Goal: Task Accomplishment & Management: Complete application form

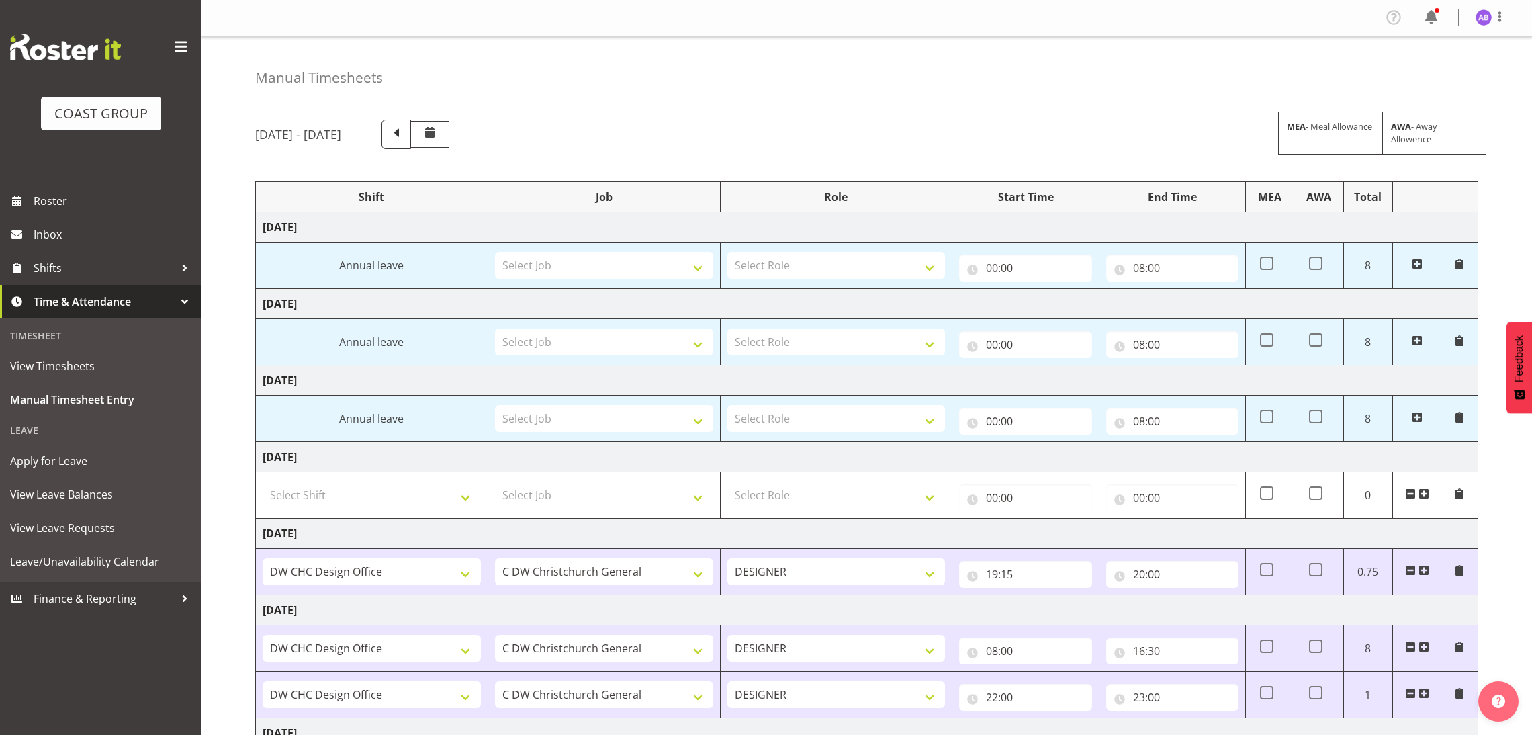
select select "624"
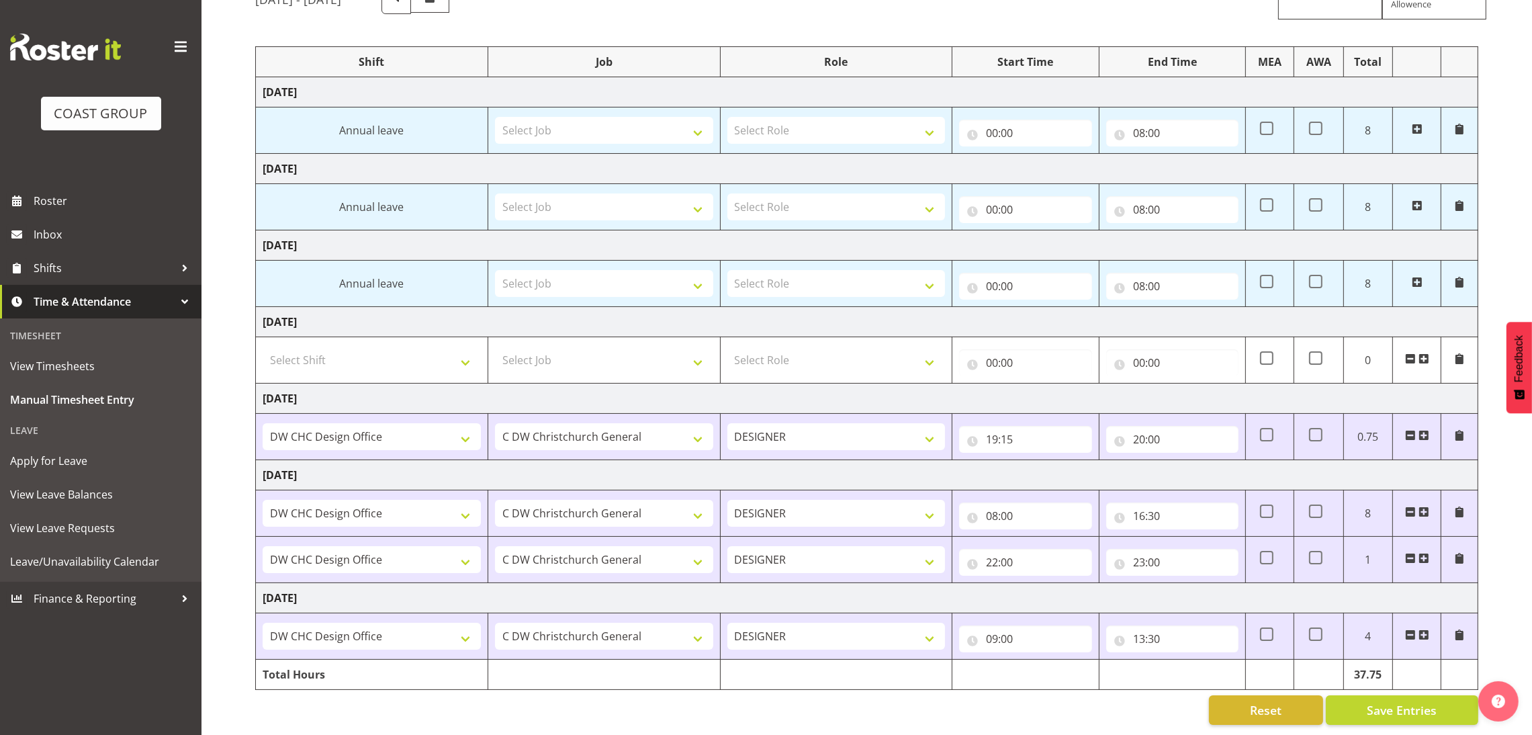
click at [1424, 629] on span at bounding box center [1423, 634] width 11 height 11
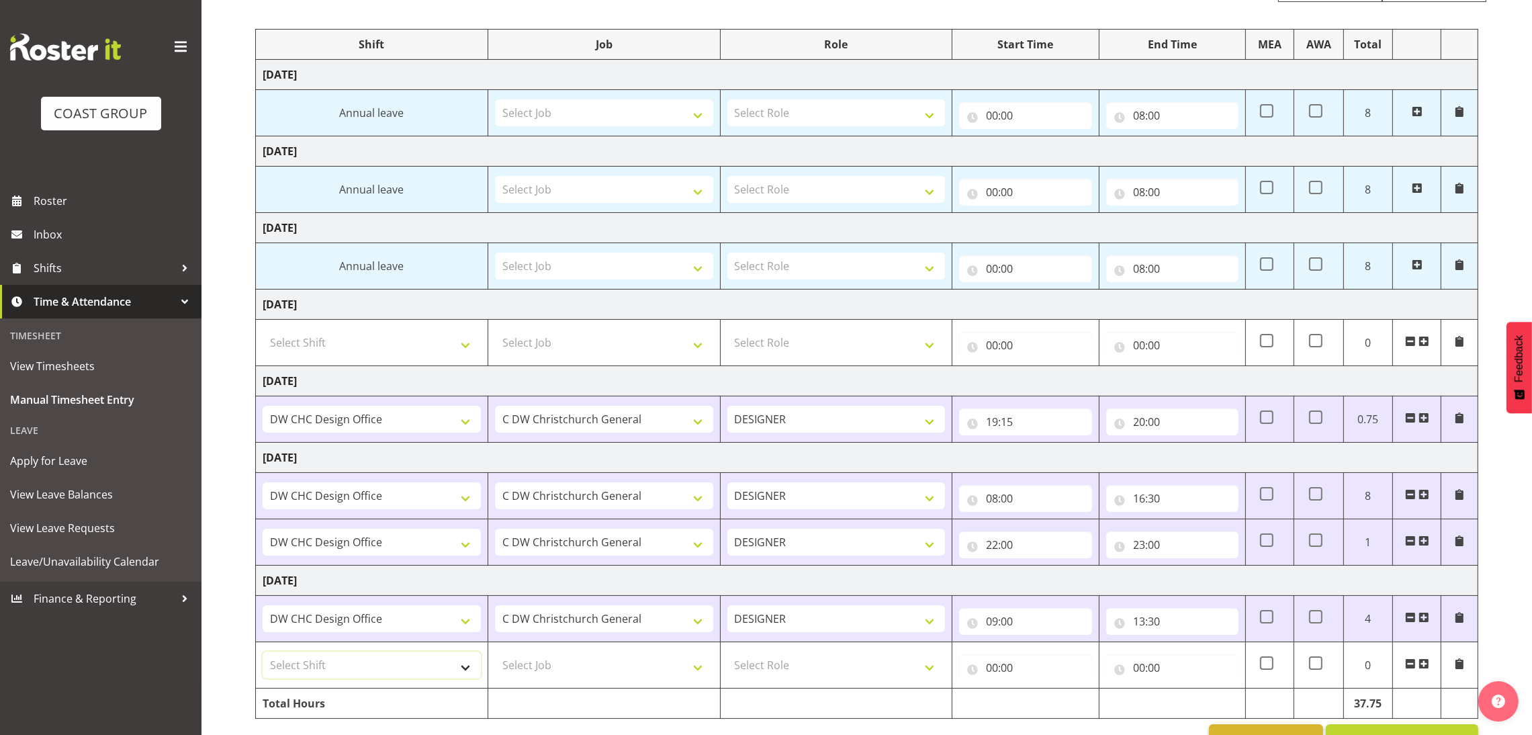
click at [414, 673] on select "Select Shift DW CHC Design Office DW CHC General Work Aug DW CHC General Work D…" at bounding box center [372, 664] width 218 height 27
select select "1512"
click at [263, 653] on select "Select Shift DW CHC Design Office DW CHC General Work Aug DW CHC General Work D…" at bounding box center [372, 664] width 218 height 27
click at [653, 671] on select "Select Job 1 Carlton Events 1 [PERSON_NAME][GEOGRAPHIC_DATA] 1 [PERSON_NAME][GE…" at bounding box center [604, 664] width 218 height 27
select select "624"
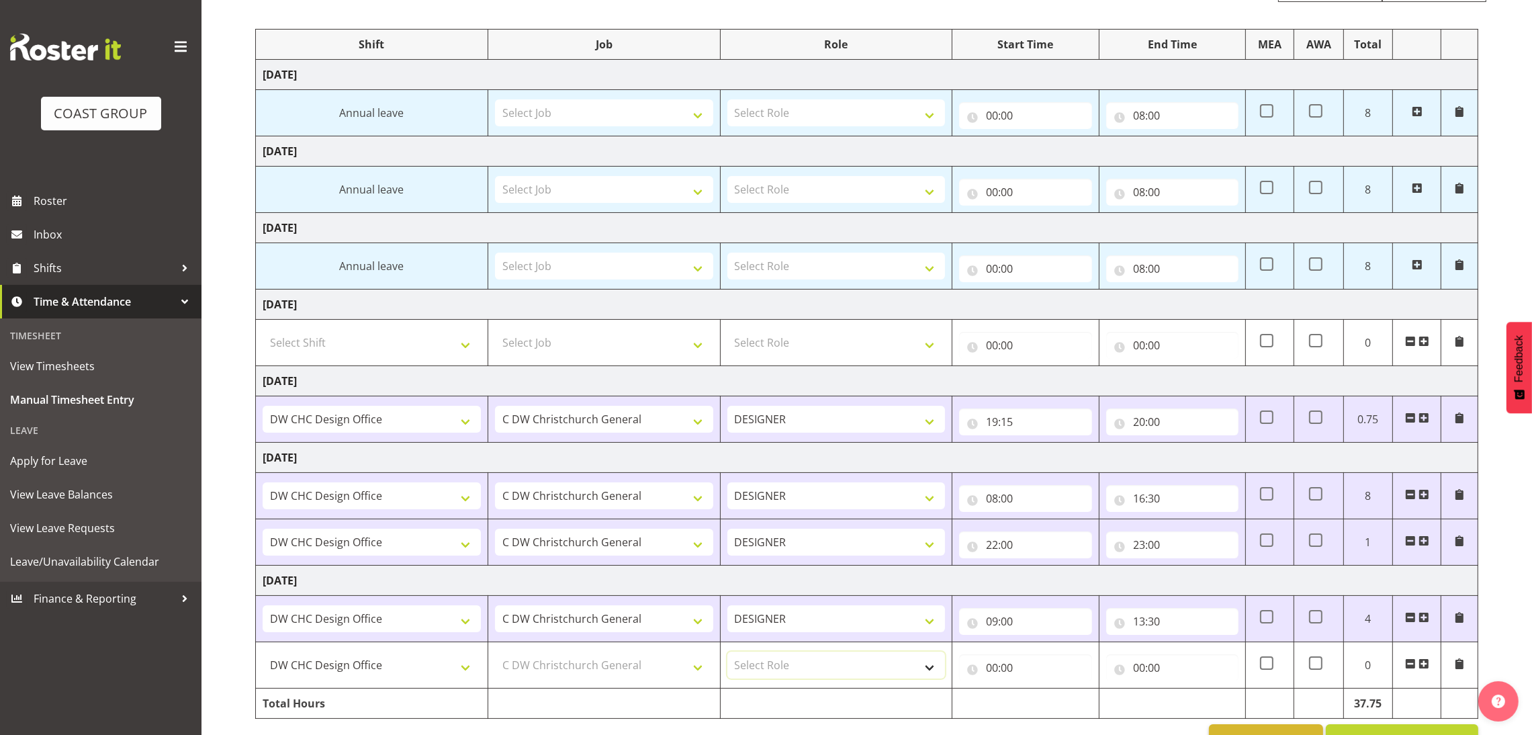
click at [811, 675] on select "Select Role DESIGNER Designer" at bounding box center [836, 664] width 218 height 27
select select "215"
click at [727, 653] on select "Select Role DESIGNER Designer" at bounding box center [836, 664] width 218 height 27
click at [1013, 663] on input "00:00" at bounding box center [1025, 667] width 132 height 27
click at [1034, 700] on div "00 01 02 03 04 05 06 07 08 09 10 11 12 13 14 15 16 17 18 19 20 21 22 23" at bounding box center [1049, 706] width 30 height 34
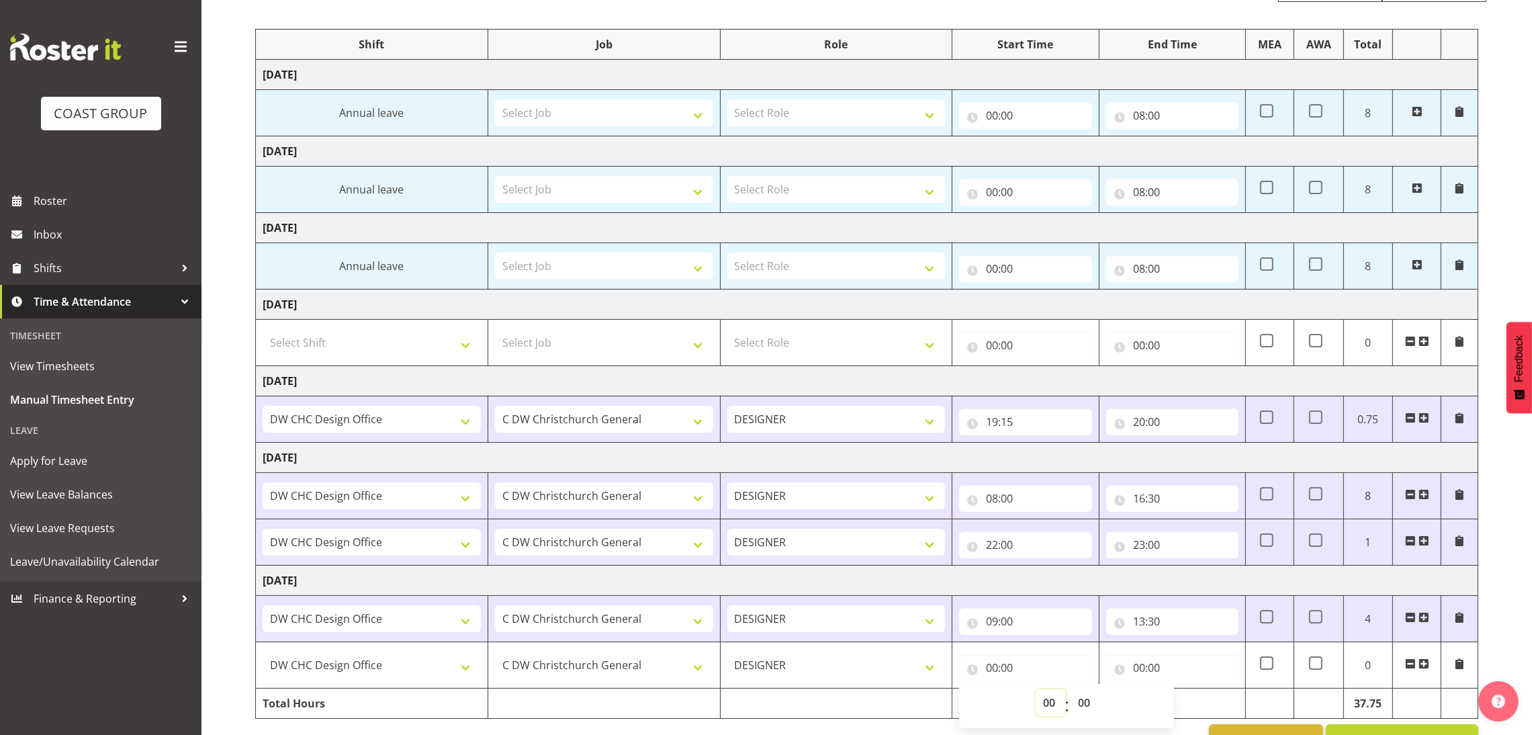
click at [1039, 697] on select "00 01 02 03 04 05 06 07 08 09 10 11 12 13 14 15 16 17 18 19 20 21 22 23" at bounding box center [1051, 702] width 30 height 27
select select "13"
click at [1036, 691] on select "00 01 02 03 04 05 06 07 08 09 10 11 12 13 14 15 16 17 18 19 20 21 22 23" at bounding box center [1051, 702] width 30 height 27
type input "13:00"
click at [1081, 701] on select "00 01 02 03 04 05 06 07 08 09 10 11 12 13 14 15 16 17 18 19 20 21 22 23 24 25 2…" at bounding box center [1085, 702] width 30 height 27
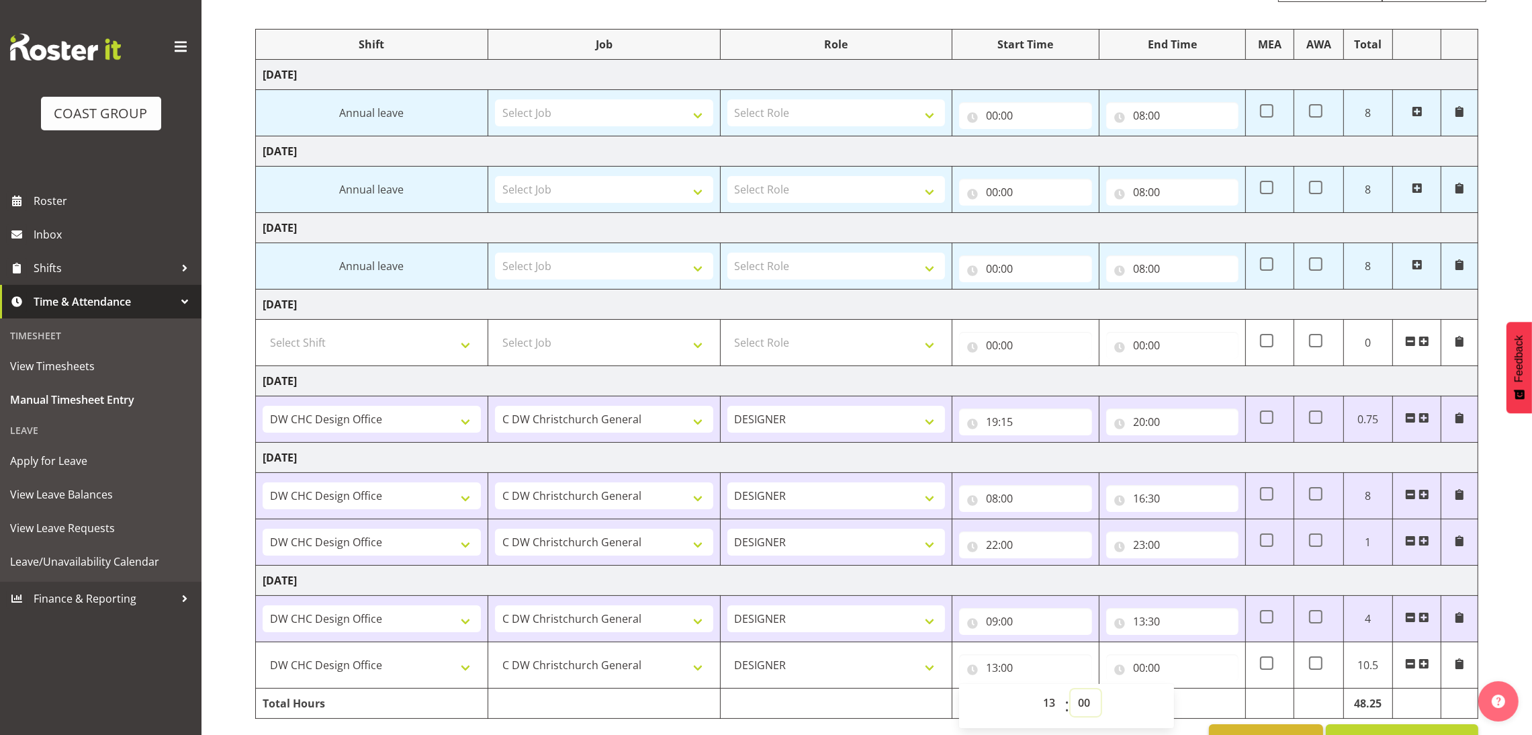
select select "45"
click at [1070, 691] on select "00 01 02 03 04 05 06 07 08 09 10 11 12 13 14 15 16 17 18 19 20 21 22 23 24 25 2…" at bounding box center [1085, 702] width 30 height 27
type input "13:45"
click at [1168, 657] on input "00:00" at bounding box center [1172, 667] width 132 height 27
click at [1189, 713] on select "00 01 02 03 04 05 06 07 08 09 10 11 12 13 14 15 16 17 18 19 20 21 22 23" at bounding box center [1198, 702] width 30 height 27
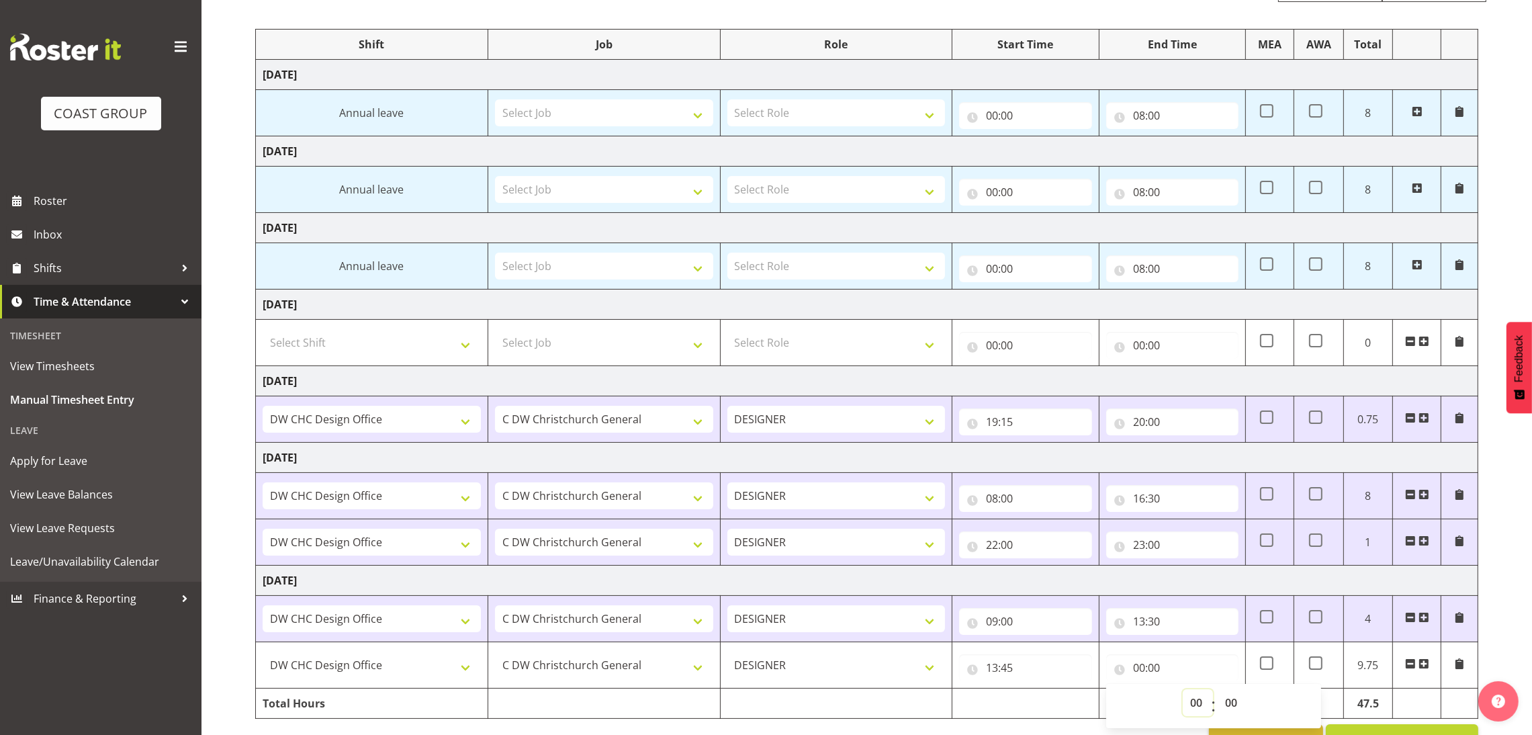
select select "16"
click at [1183, 691] on select "00 01 02 03 04 05 06 07 08 09 10 11 12 13 14 15 16 17 18 19 20 21 22 23" at bounding box center [1198, 702] width 30 height 27
type input "16:00"
click at [1196, 714] on select "00 01 02 03 04 05 06 07 08 09 10 11 12 13 14 15 16 17 18 19 20 21 22 23" at bounding box center [1198, 702] width 30 height 27
select select "17"
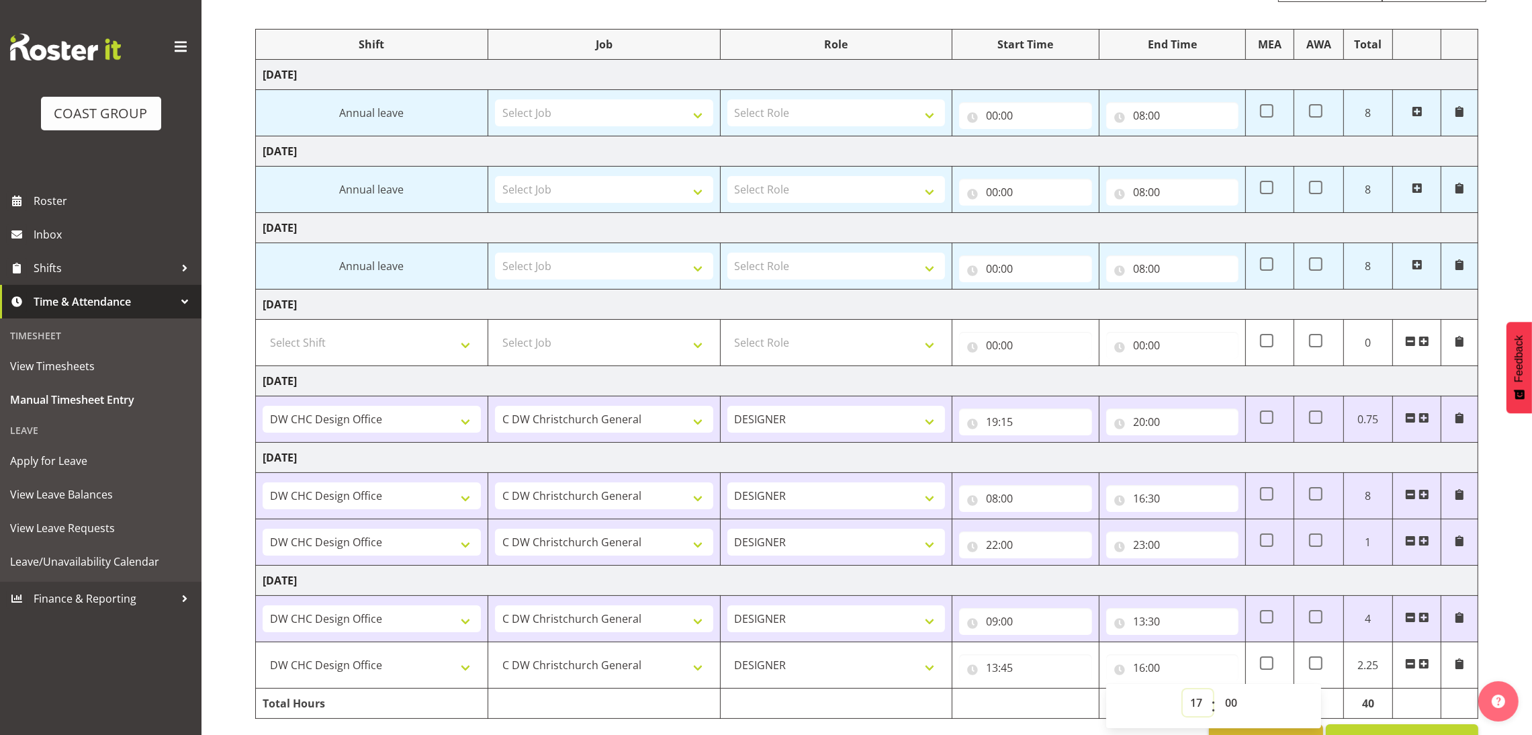
click at [1183, 691] on select "00 01 02 03 04 05 06 07 08 09 10 11 12 13 14 15 16 17 18 19 20 21 22 23" at bounding box center [1198, 702] width 30 height 27
type input "17:00"
click at [1199, 708] on select "00 01 02 03 04 05 06 07 08 09 10 11 12 13 14 15 16 17 18 19 20 21 22 23" at bounding box center [1198, 702] width 30 height 27
select select "16"
click at [1183, 691] on select "00 01 02 03 04 05 06 07 08 09 10 11 12 13 14 15 16 17 18 19 20 21 22 23" at bounding box center [1198, 702] width 30 height 27
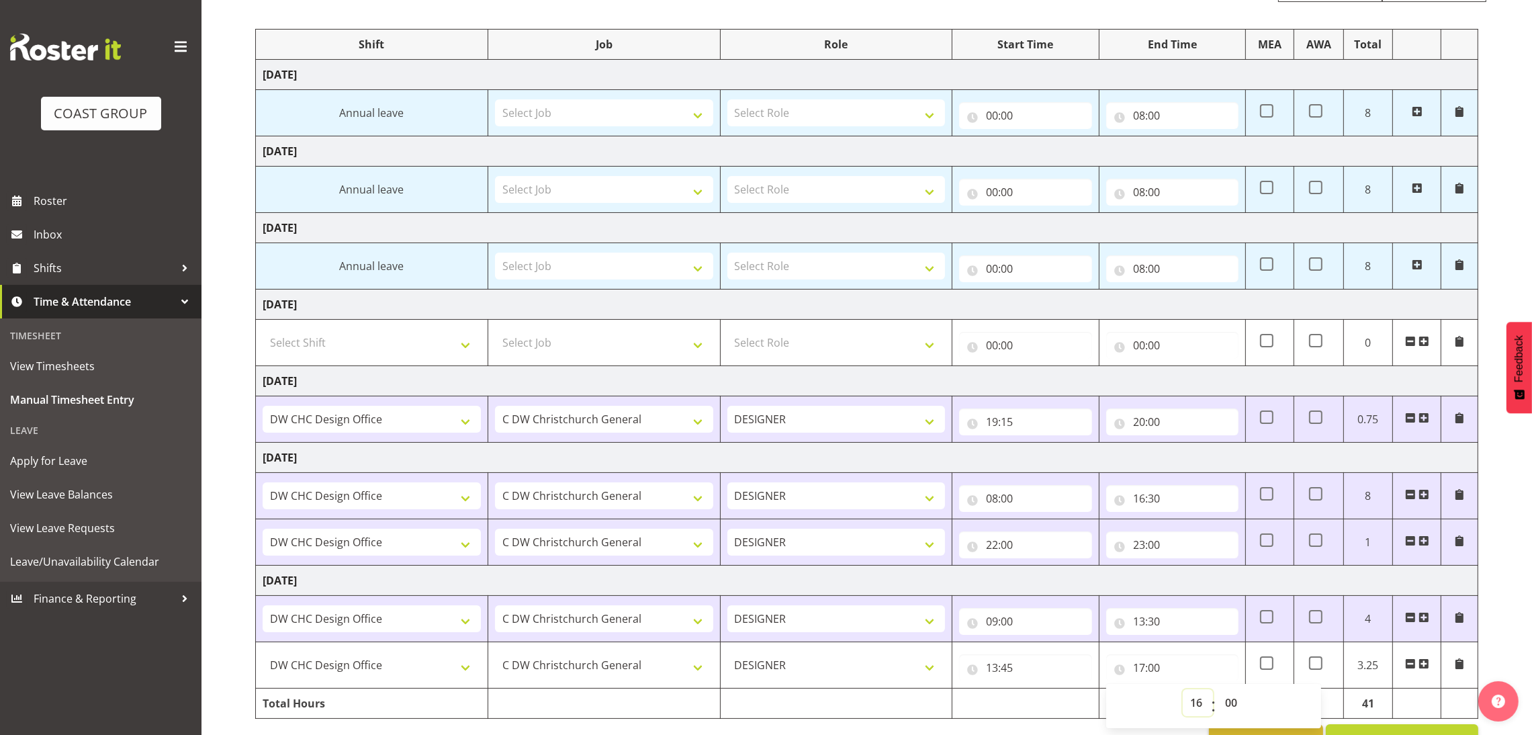
type input "16:00"
click at [1228, 713] on select "00 01 02 03 04 05 06 07 08 09 10 11 12 13 14 15 16 17 18 19 20 21 22 23 24 25 2…" at bounding box center [1233, 702] width 30 height 27
select select "30"
click at [1218, 691] on select "00 01 02 03 04 05 06 07 08 09 10 11 12 13 14 15 16 17 18 19 20 21 22 23 24 25 2…" at bounding box center [1233, 702] width 30 height 27
type input "16:30"
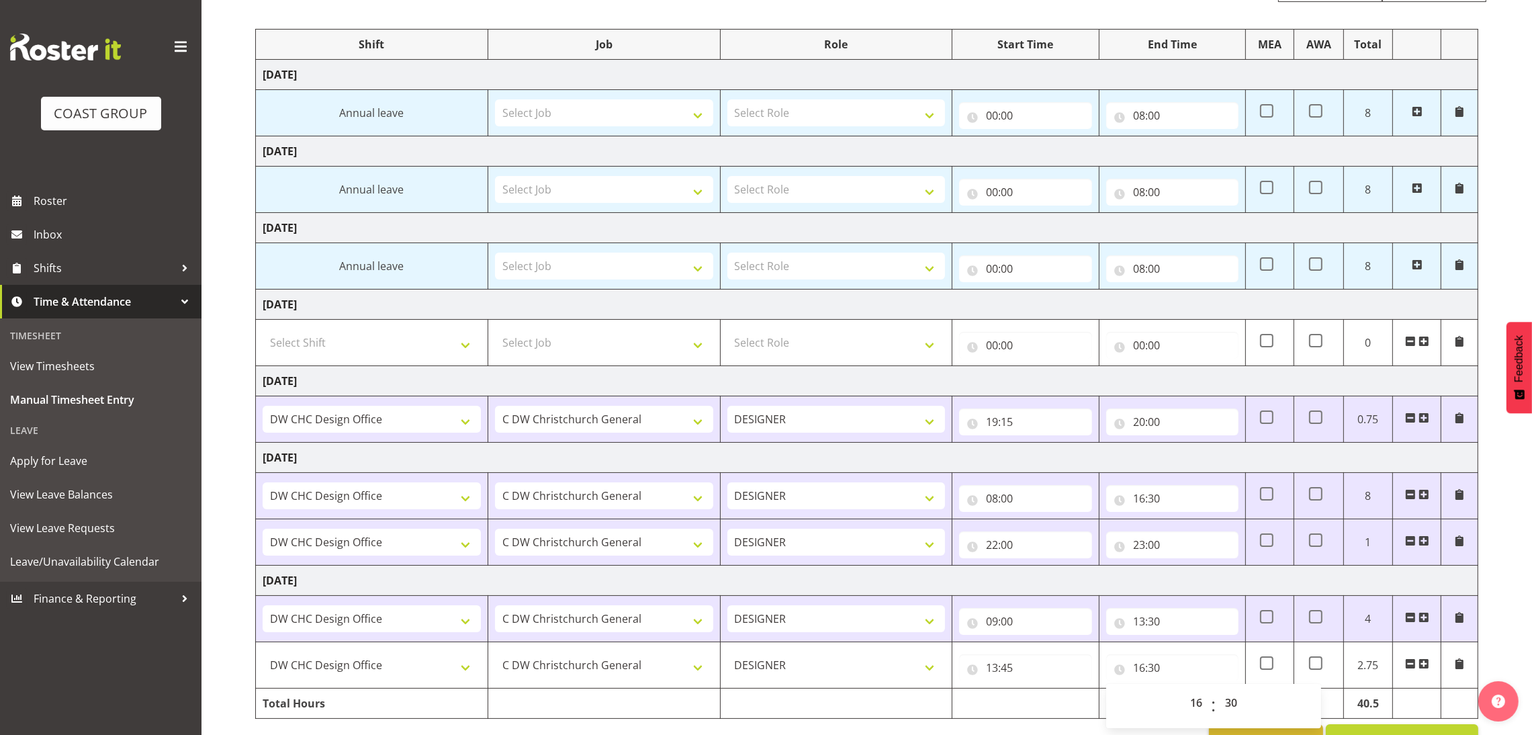
click at [1388, 723] on div "[DATE] - [DATE] MEA - Meal Allowance AWA - Away Allowence Shift Job Role Start …" at bounding box center [893, 360] width 1277 height 807
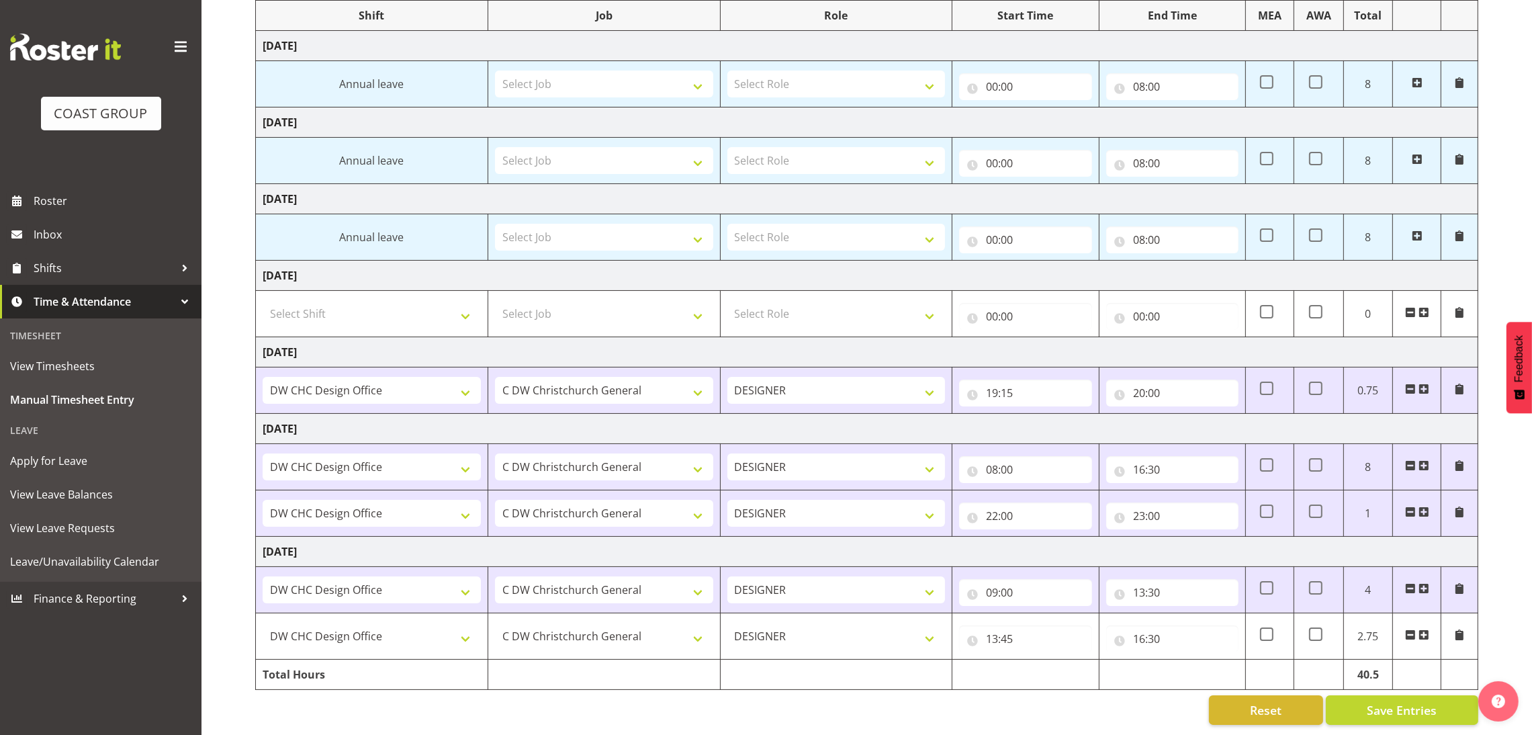
scroll to position [199, 0]
click at [1383, 701] on span "Save Entries" at bounding box center [1402, 709] width 70 height 17
click at [1377, 701] on span "Save Entries" at bounding box center [1402, 709] width 70 height 17
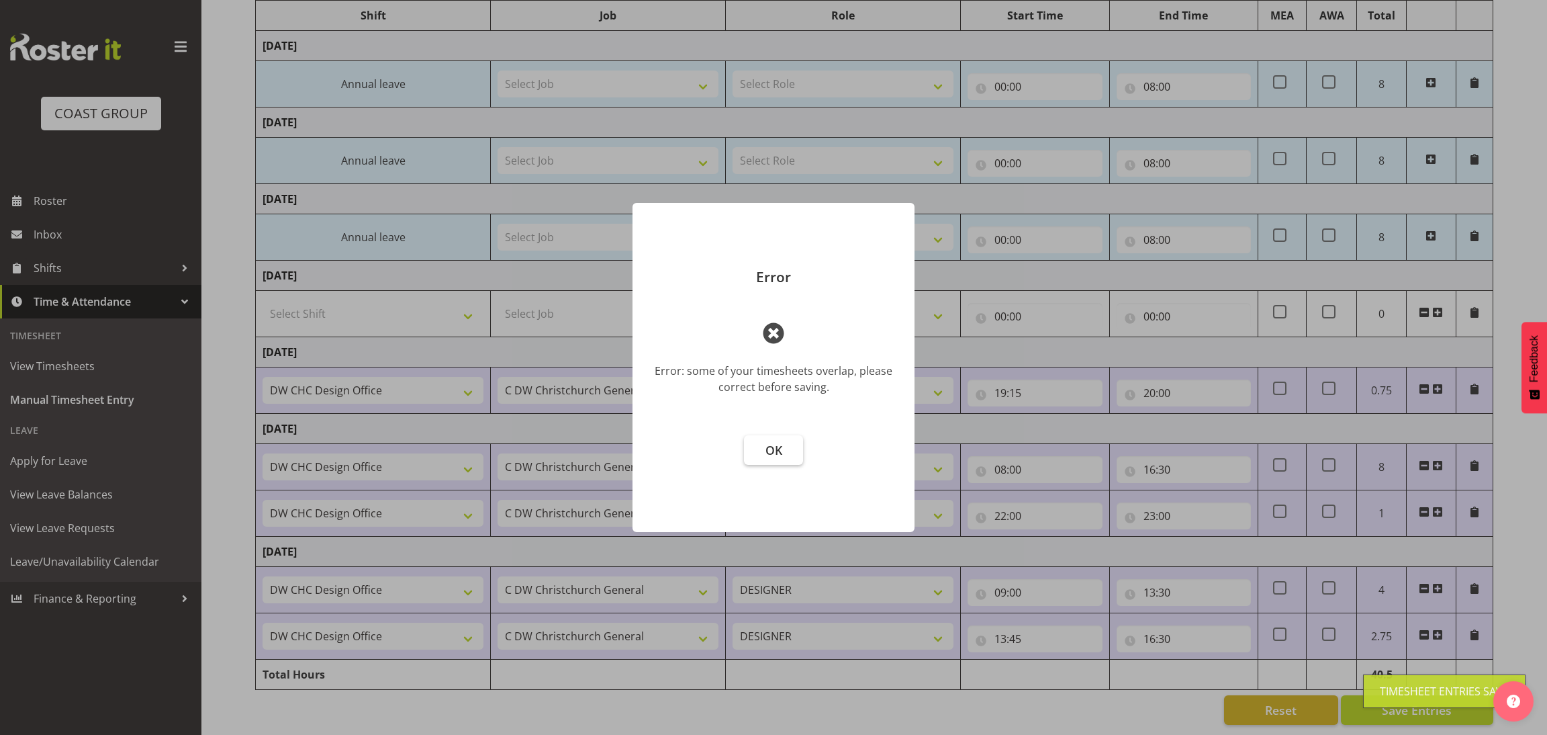
click at [771, 443] on span "OK" at bounding box center [774, 450] width 17 height 16
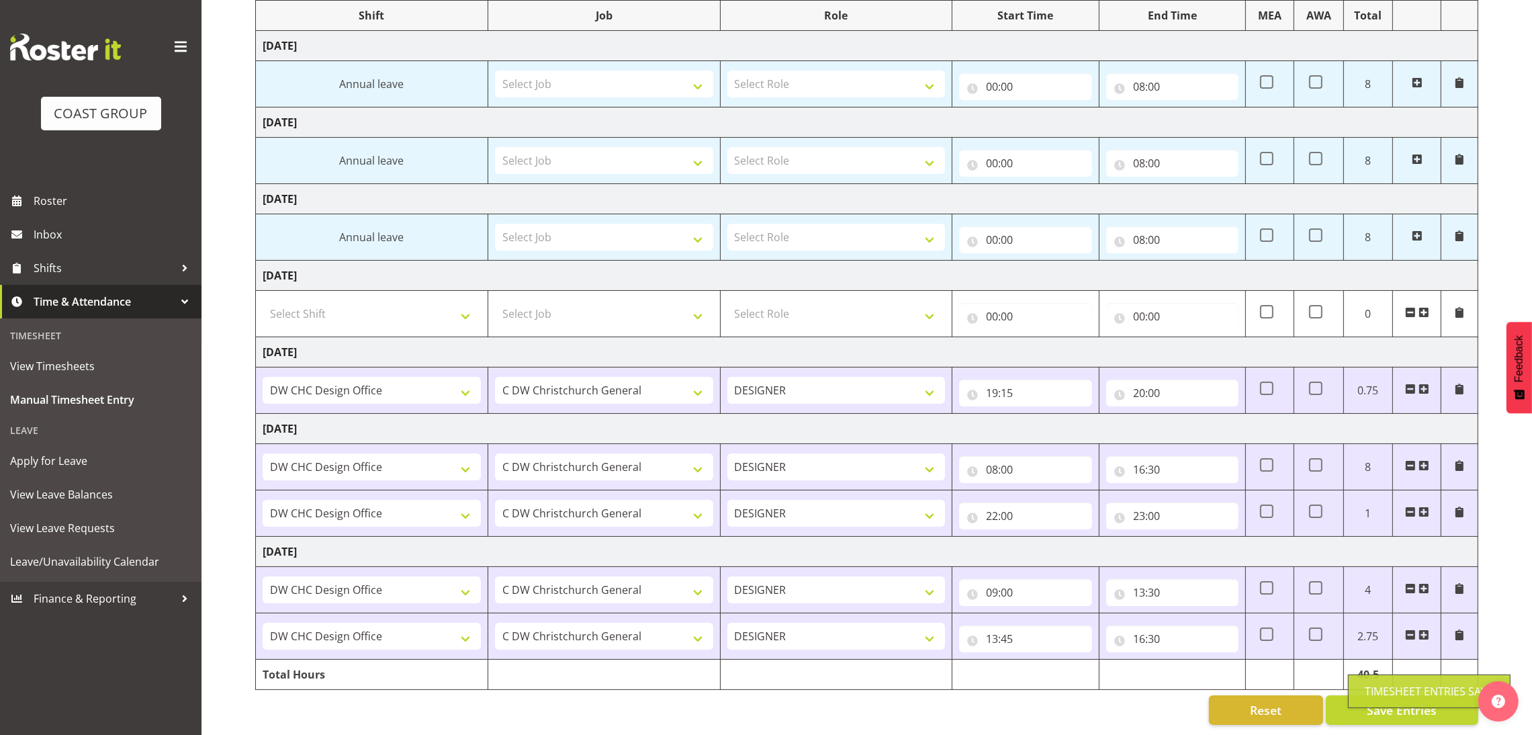
click at [1113, 672] on td at bounding box center [1172, 674] width 146 height 30
click at [1361, 618] on td "2.75" at bounding box center [1367, 636] width 49 height 46
